Goal: Navigation & Orientation: Find specific page/section

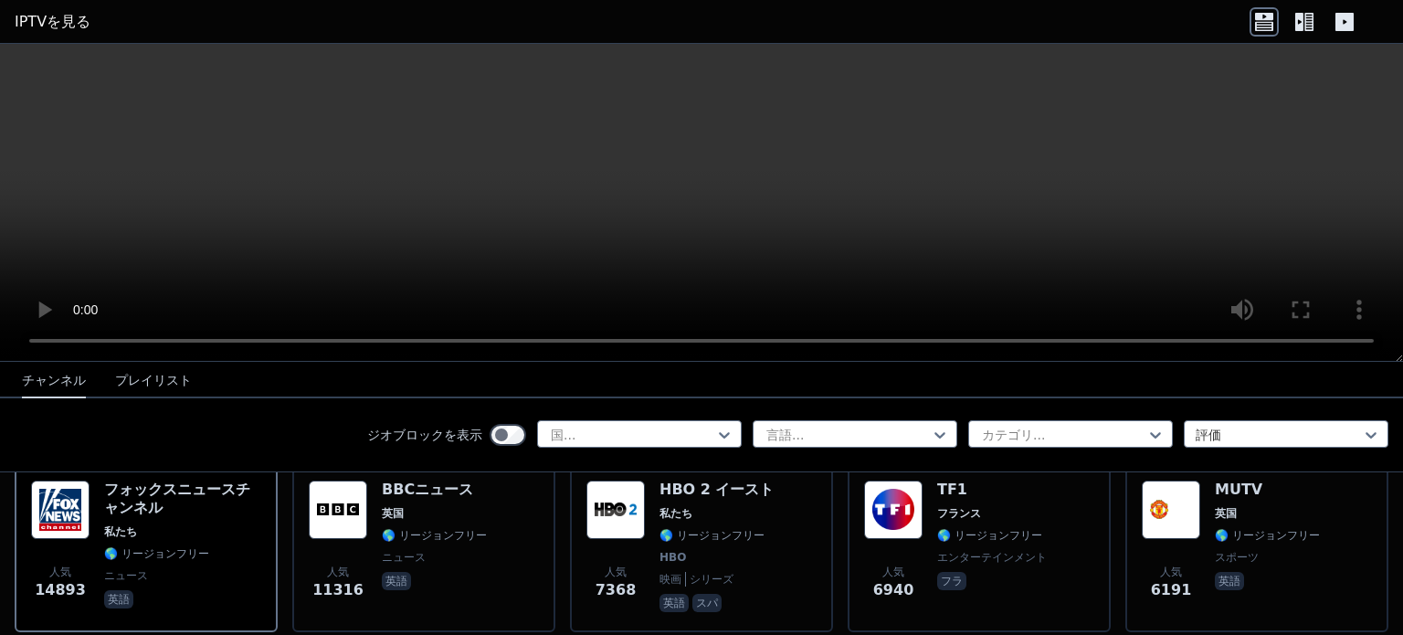
scroll to position [206, 0]
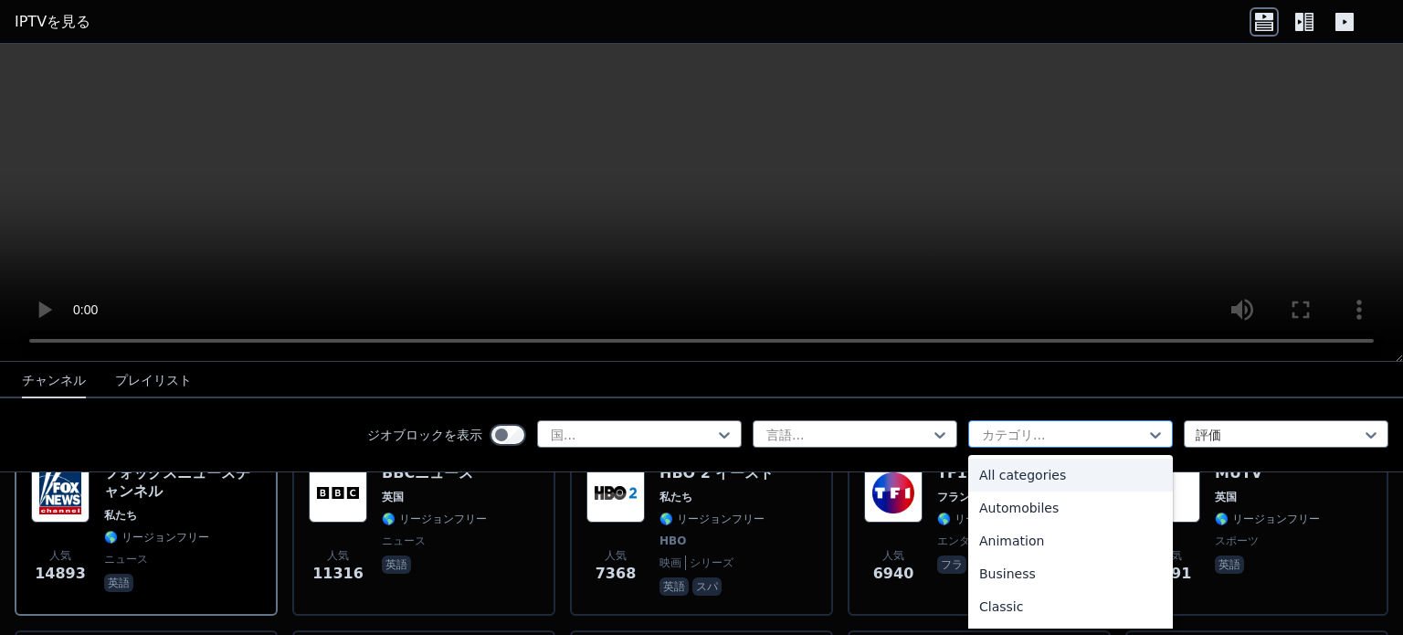
click at [1047, 436] on div at bounding box center [1063, 435] width 166 height 18
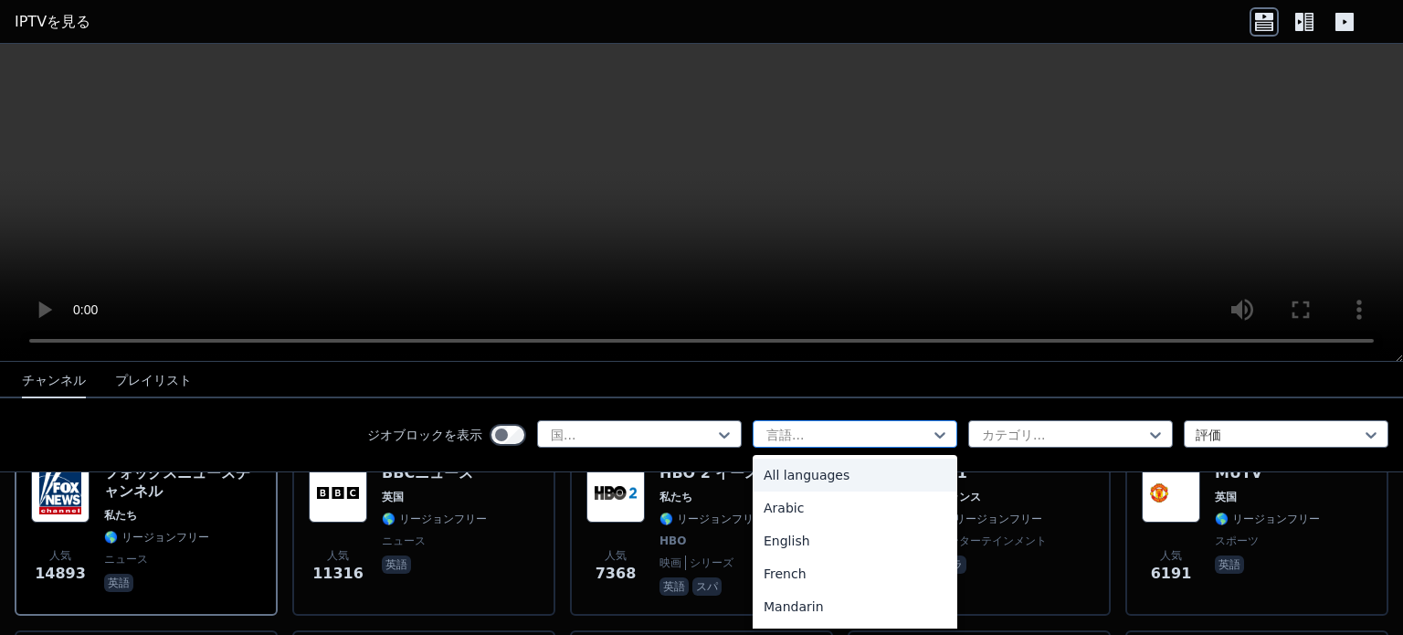
click at [912, 432] on div at bounding box center [847, 435] width 166 height 18
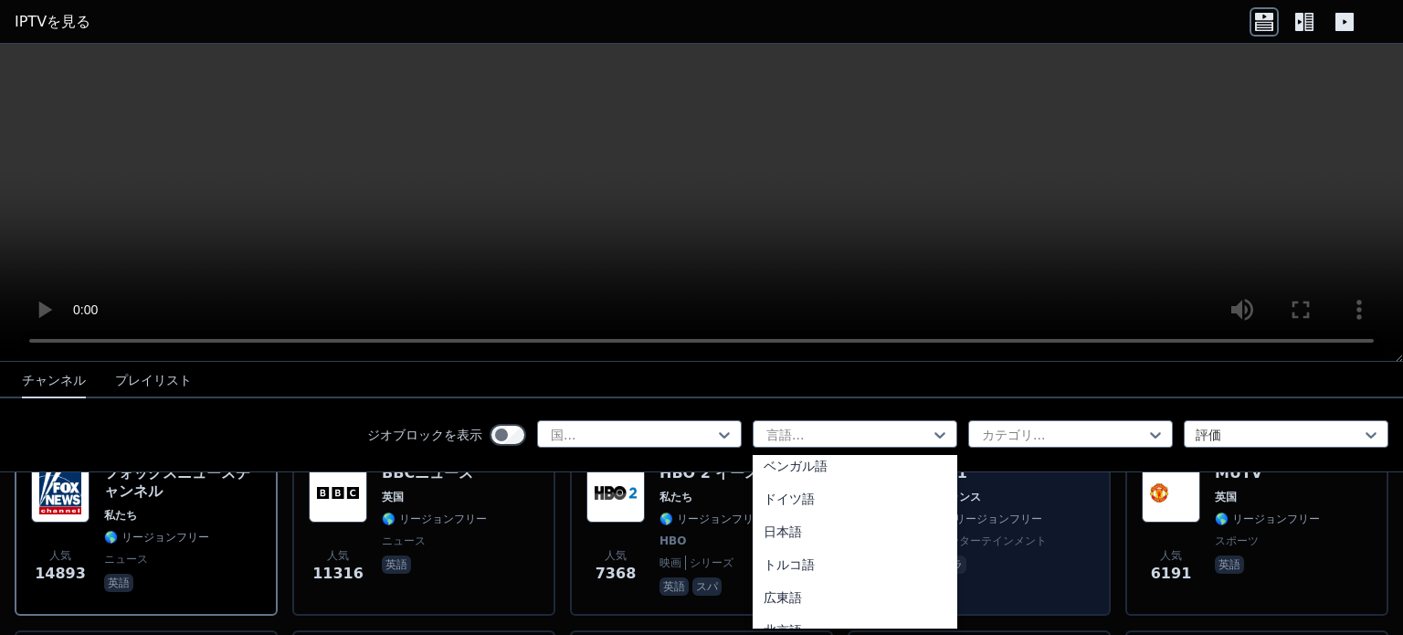
scroll to position [374, 0]
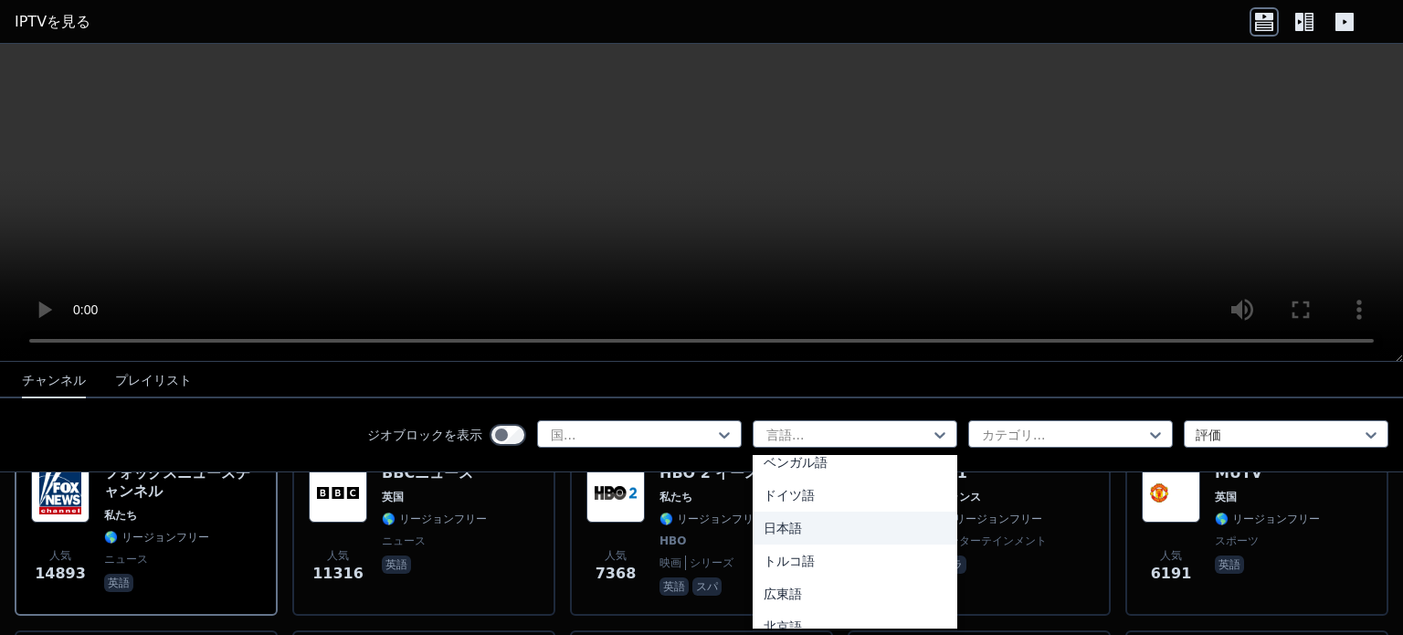
click at [802, 515] on div "日本語" at bounding box center [855, 527] width 205 height 33
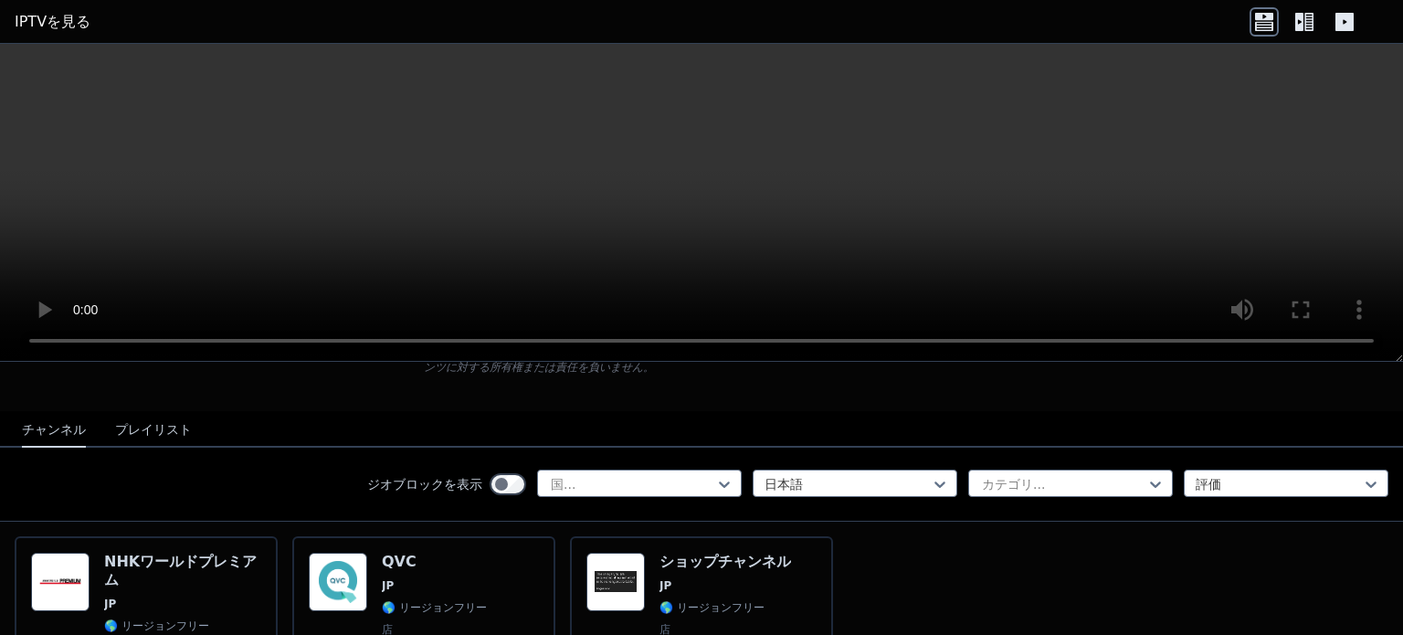
scroll to position [139, 0]
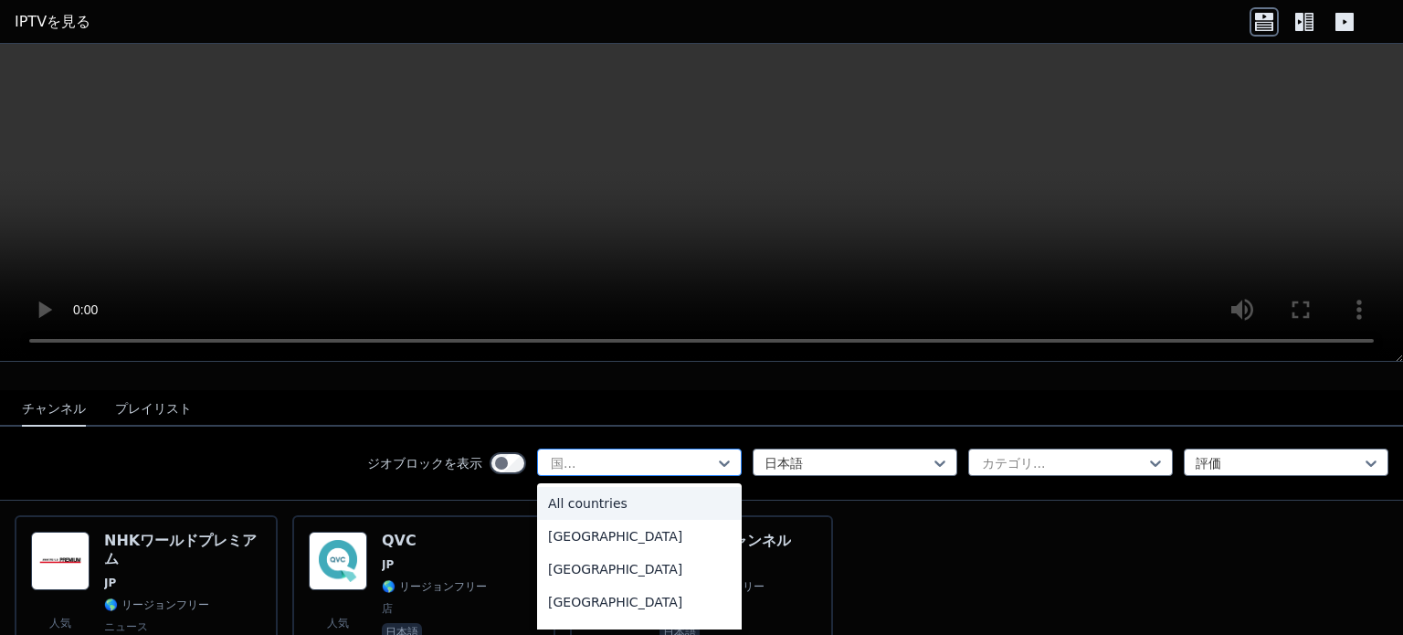
click at [690, 459] on div at bounding box center [632, 463] width 166 height 18
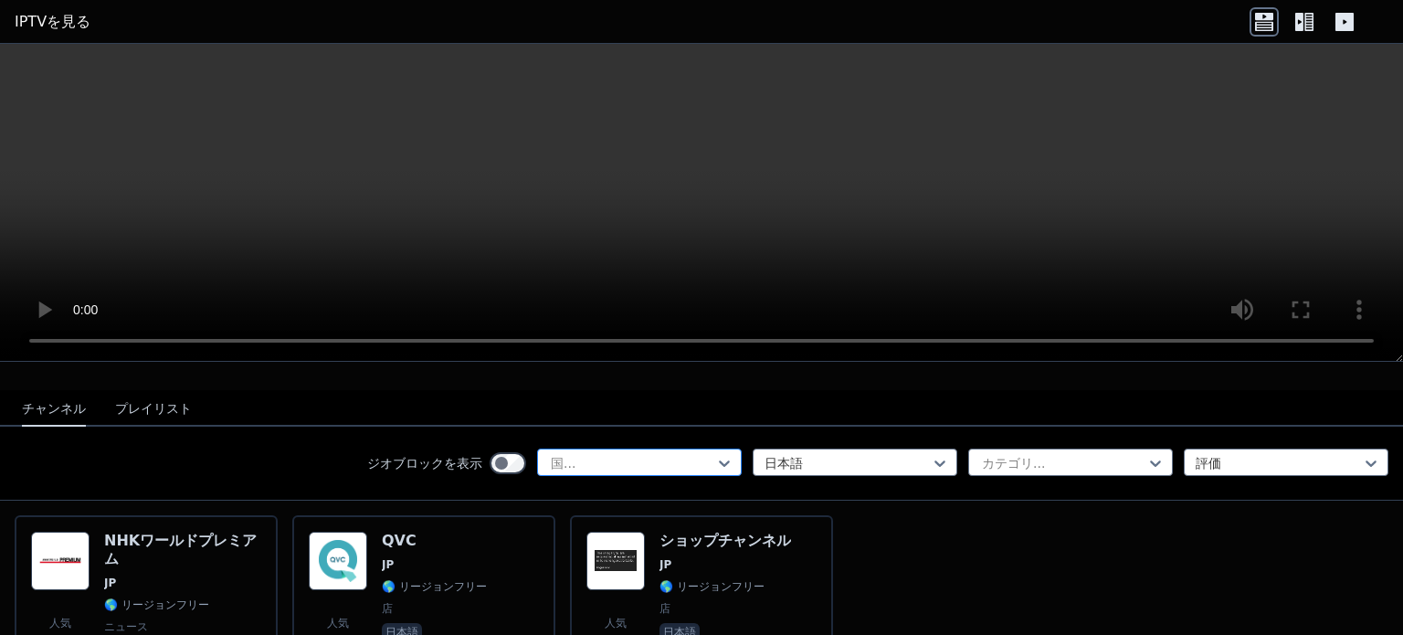
click at [690, 459] on div at bounding box center [632, 463] width 166 height 18
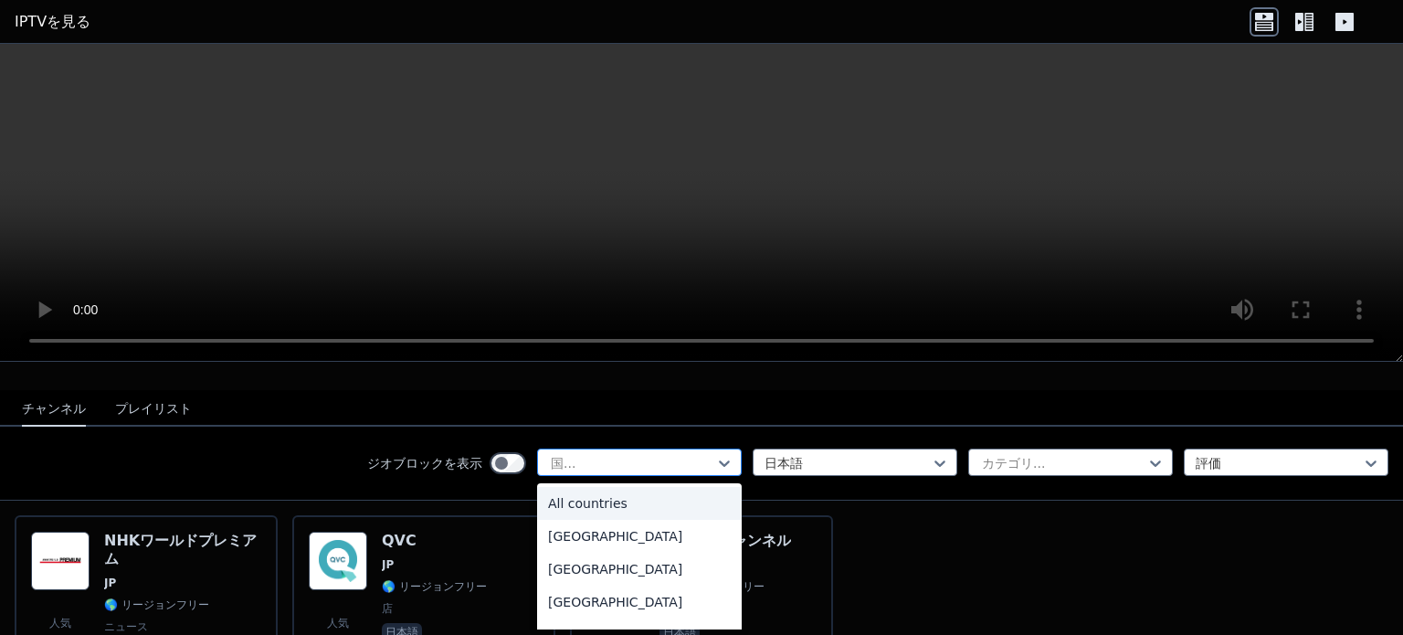
click at [690, 459] on div at bounding box center [632, 463] width 166 height 18
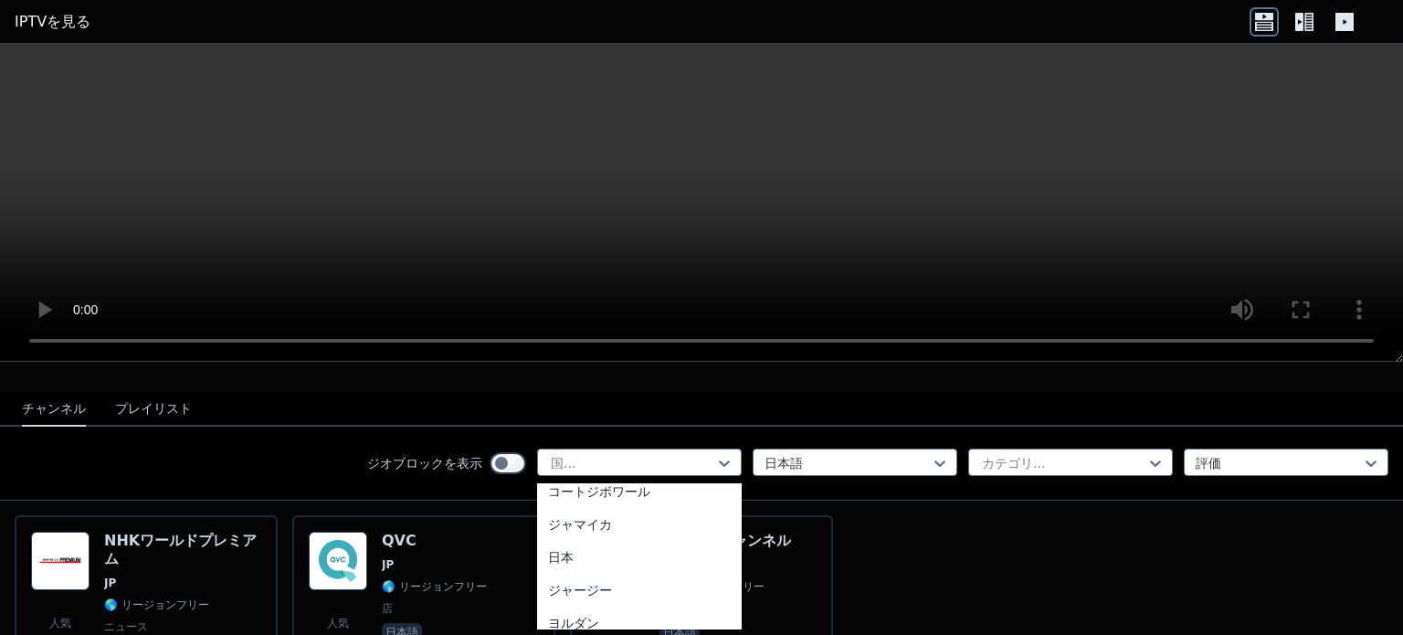
scroll to position [3054, 0]
click at [586, 572] on div "日本" at bounding box center [639, 572] width 205 height 33
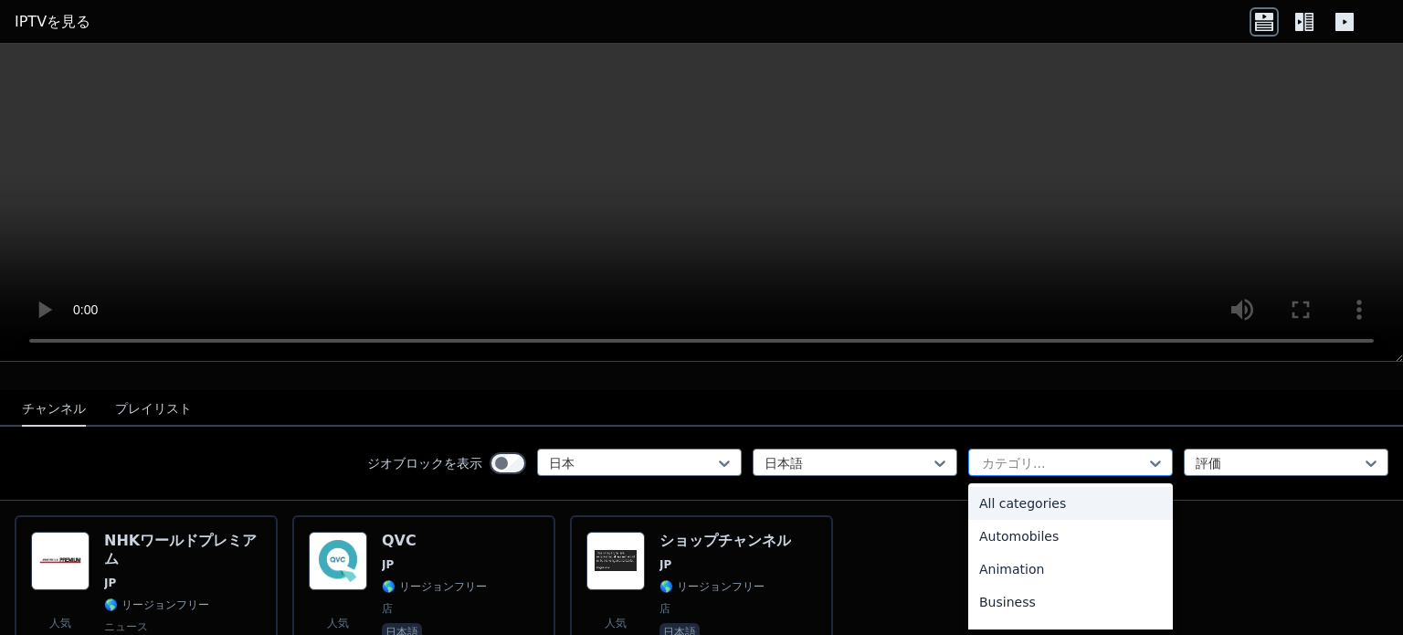
click at [1028, 459] on div at bounding box center [1063, 463] width 166 height 18
click at [1037, 498] on font "すべてのカテゴリー" at bounding box center [1036, 503] width 115 height 15
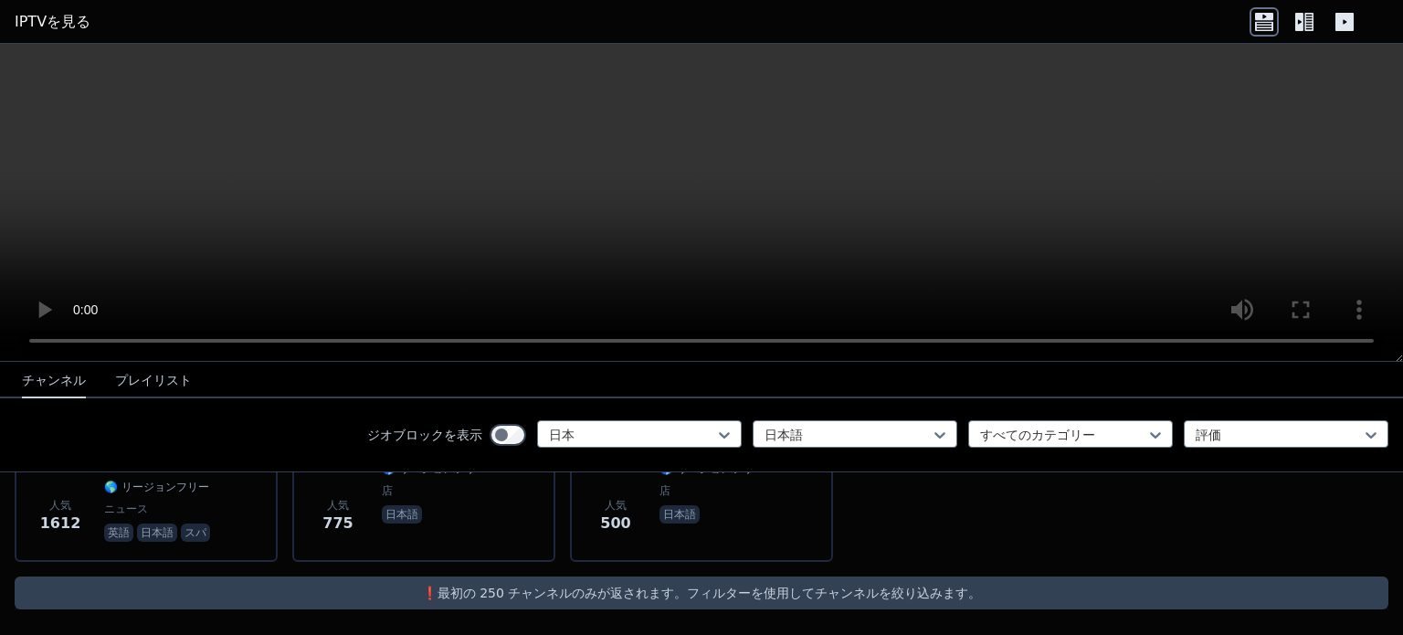
scroll to position [139, 0]
